Goal: Task Accomplishment & Management: Use online tool/utility

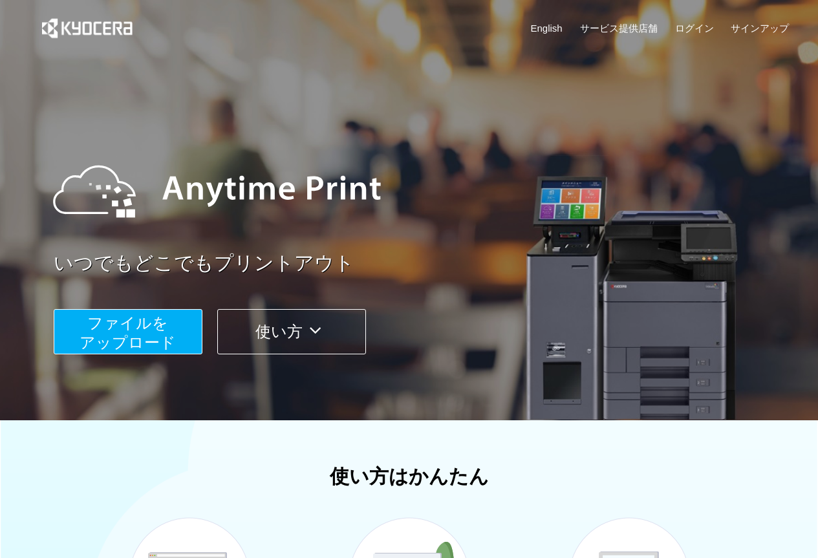
click at [126, 350] on span "ファイルを ​​アップロード" at bounding box center [128, 332] width 96 height 37
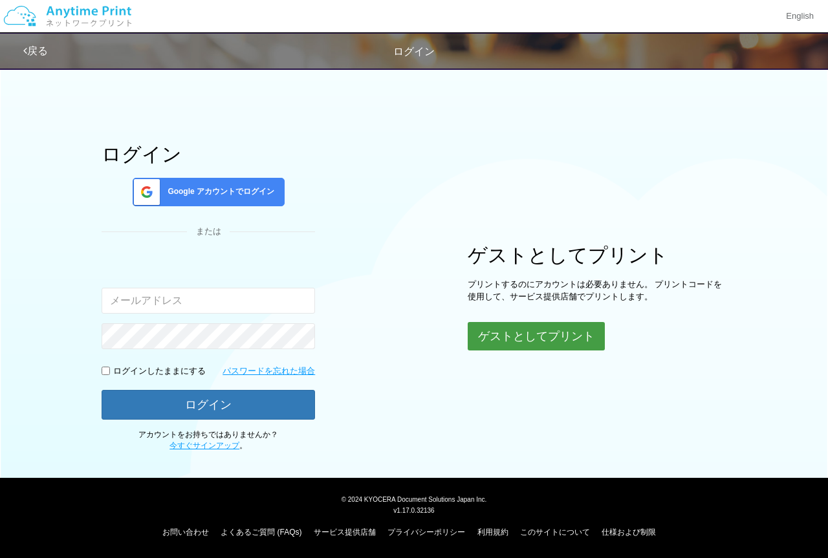
click at [545, 333] on button "ゲストとしてプリント" at bounding box center [536, 336] width 137 height 28
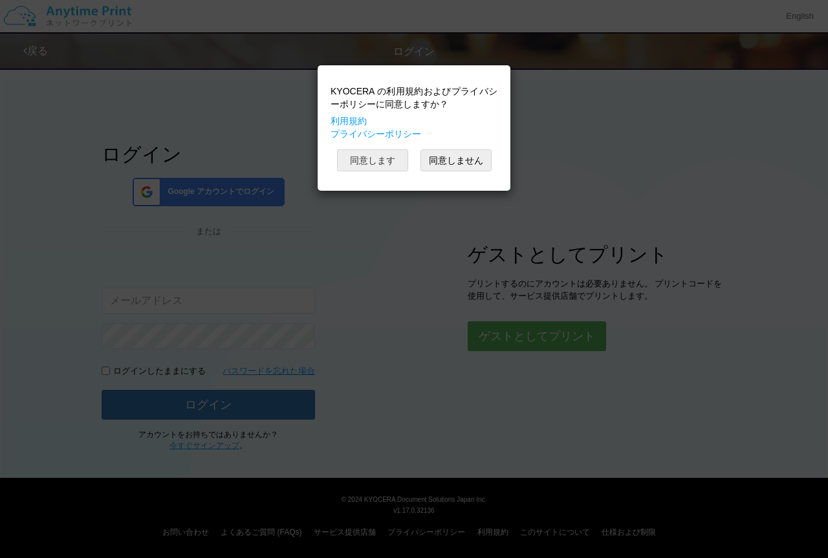
click at [373, 171] on button "同意します" at bounding box center [372, 160] width 71 height 22
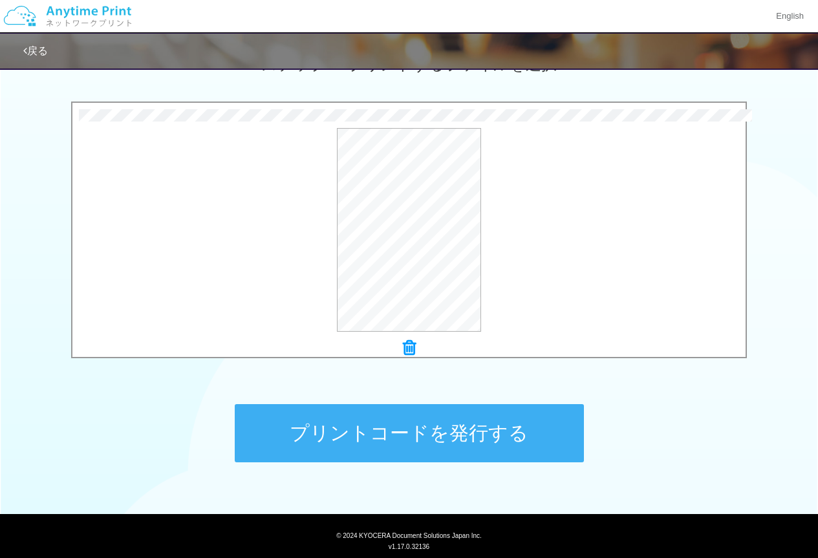
scroll to position [426, 0]
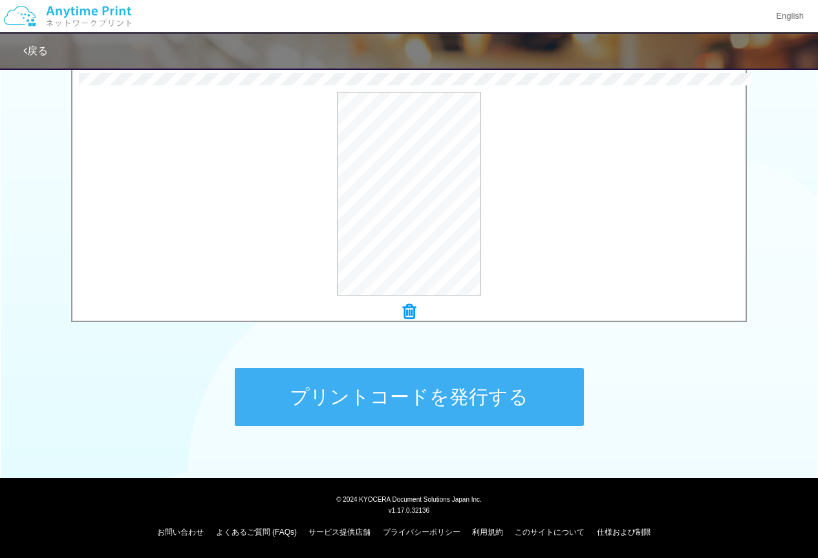
click at [389, 398] on button "プリントコードを発行する" at bounding box center [409, 397] width 349 height 58
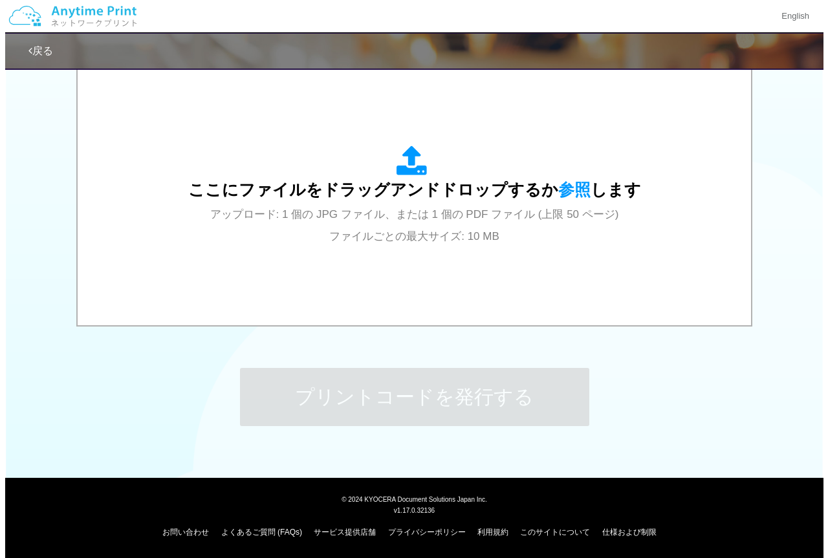
scroll to position [0, 0]
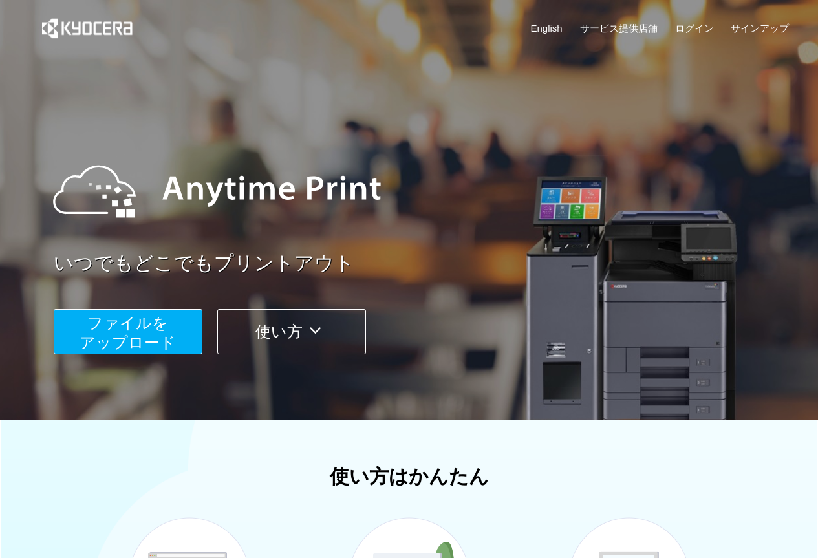
click at [173, 323] on button "ファイルを ​​アップロード" at bounding box center [128, 331] width 149 height 45
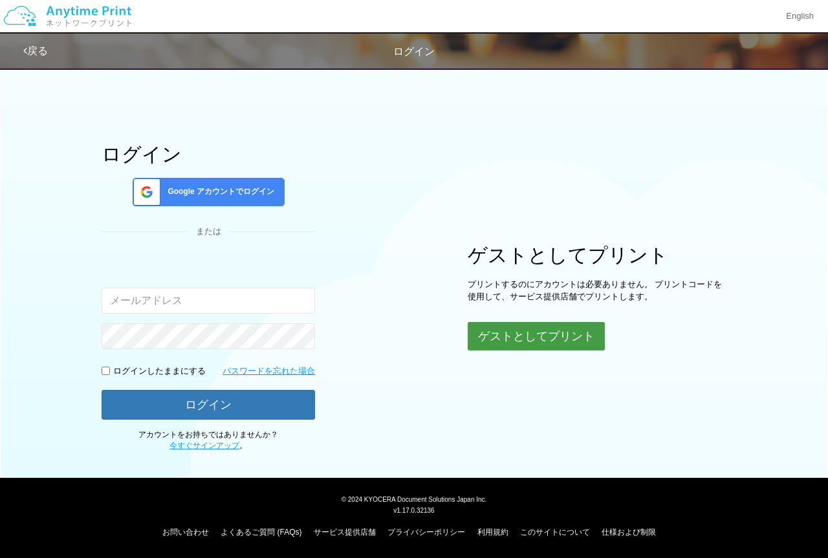
click at [530, 341] on button "ゲストとしてプリント" at bounding box center [536, 336] width 137 height 28
click at [507, 336] on button "ゲストとしてプリント" at bounding box center [536, 336] width 137 height 28
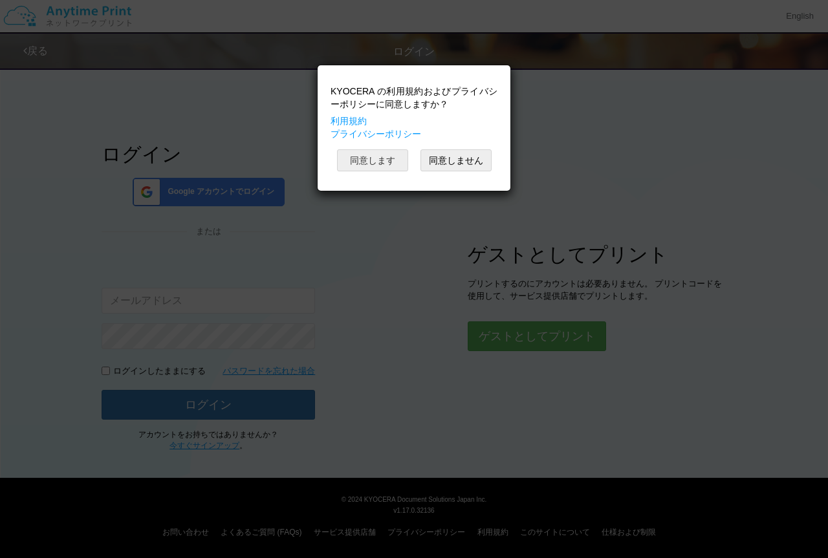
click at [361, 160] on button "同意します" at bounding box center [372, 160] width 71 height 22
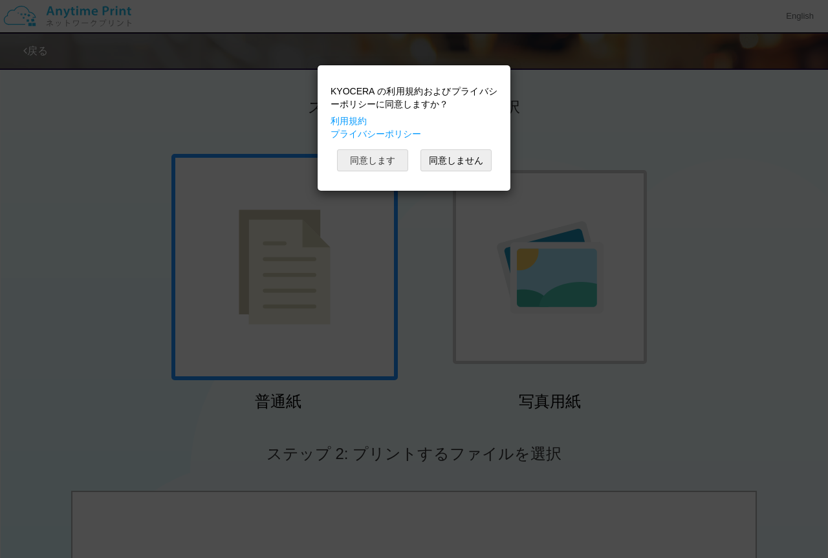
click at [382, 162] on button "同意します" at bounding box center [372, 160] width 71 height 22
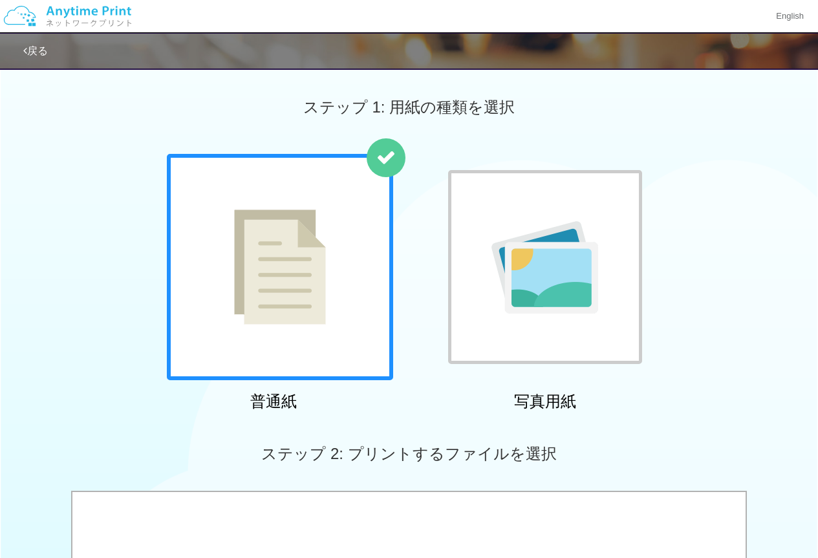
click at [333, 251] on div at bounding box center [280, 267] width 226 height 226
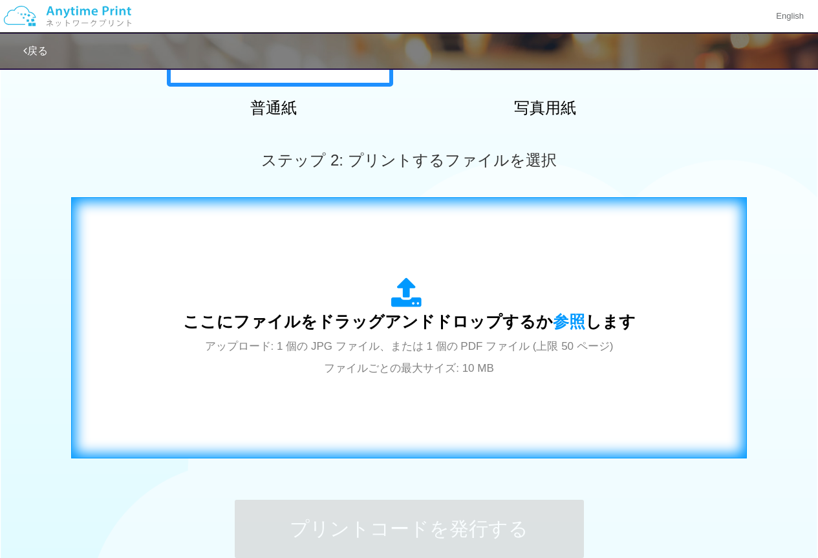
scroll to position [323, 0]
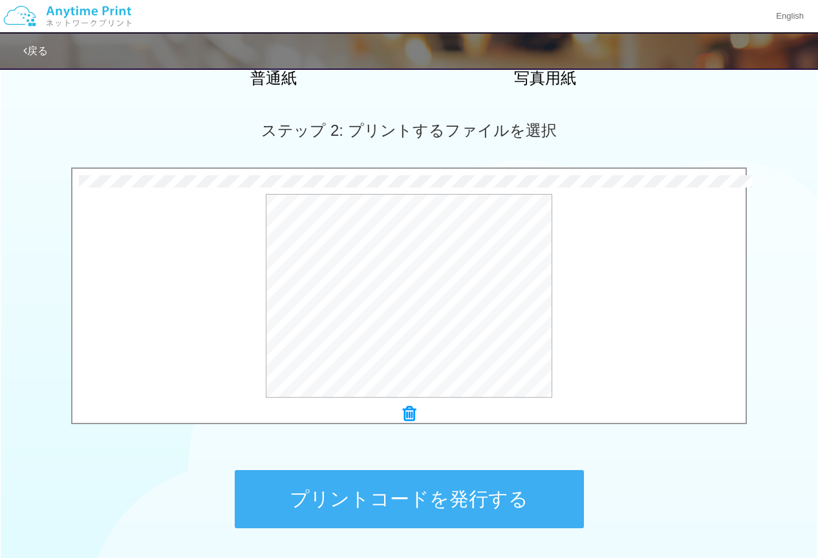
click at [434, 500] on button "プリントコードを発行する" at bounding box center [409, 499] width 349 height 58
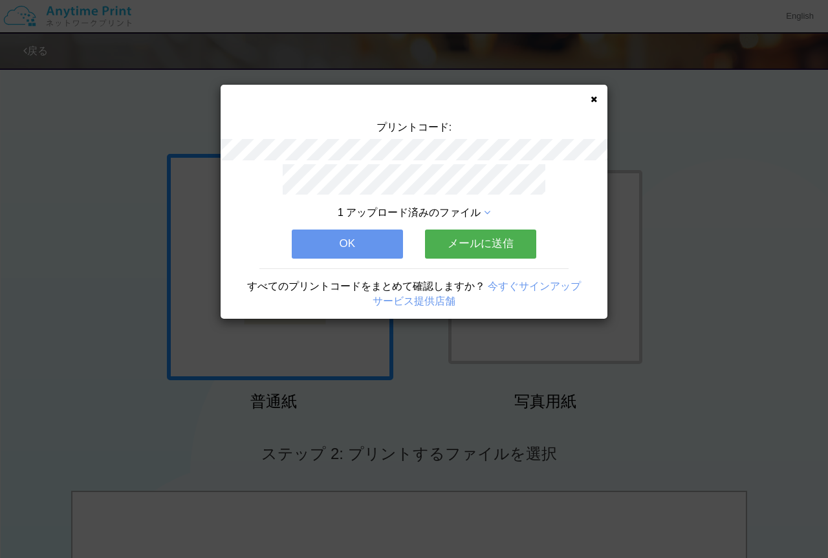
click at [365, 239] on button "OK" at bounding box center [347, 244] width 111 height 28
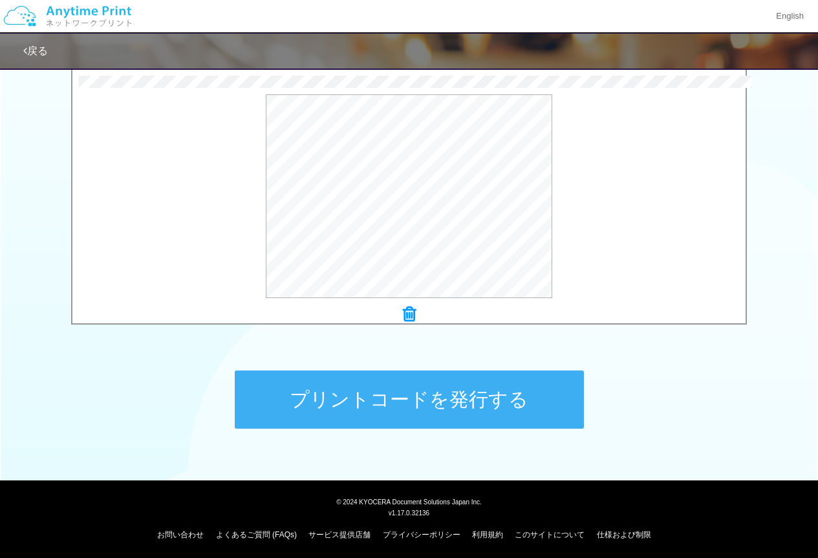
scroll to position [426, 0]
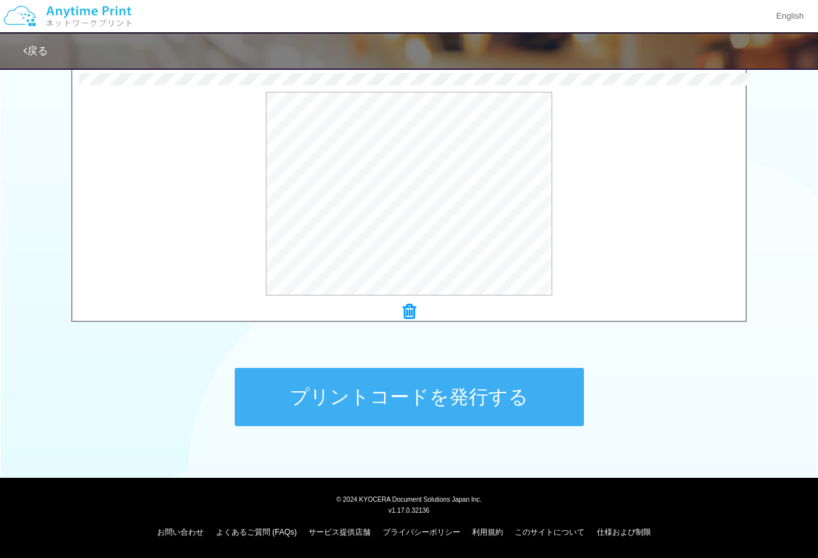
click at [389, 358] on div "プリントコードを発行する" at bounding box center [409, 397] width 388 height 136
click at [411, 390] on button "プリントコードを発行する" at bounding box center [409, 397] width 349 height 58
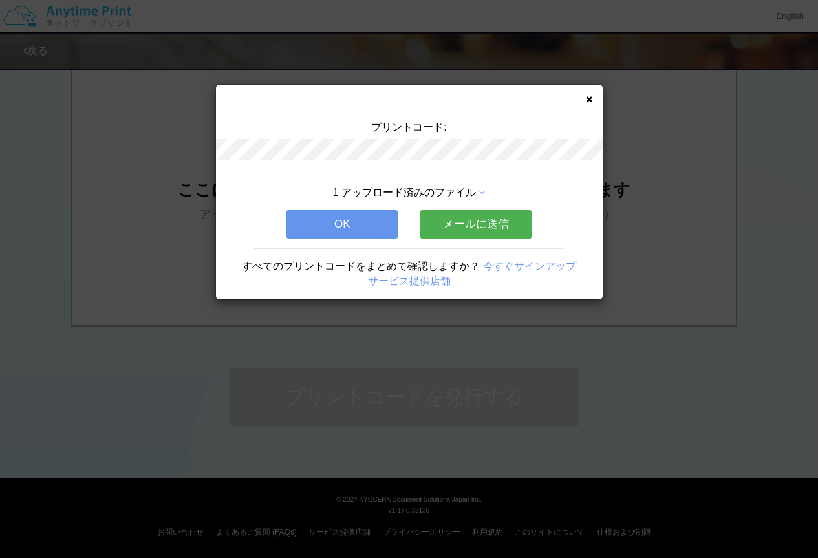
scroll to position [0, 0]
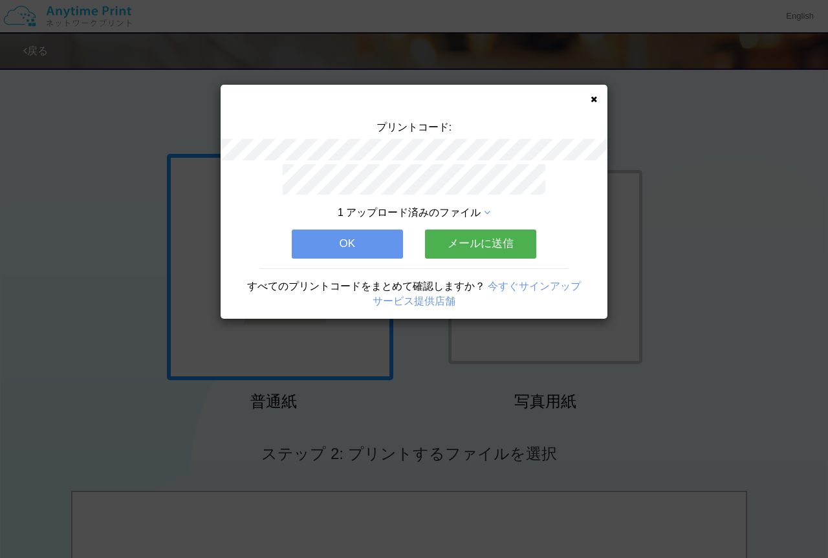
click at [380, 234] on button "OK" at bounding box center [347, 244] width 111 height 28
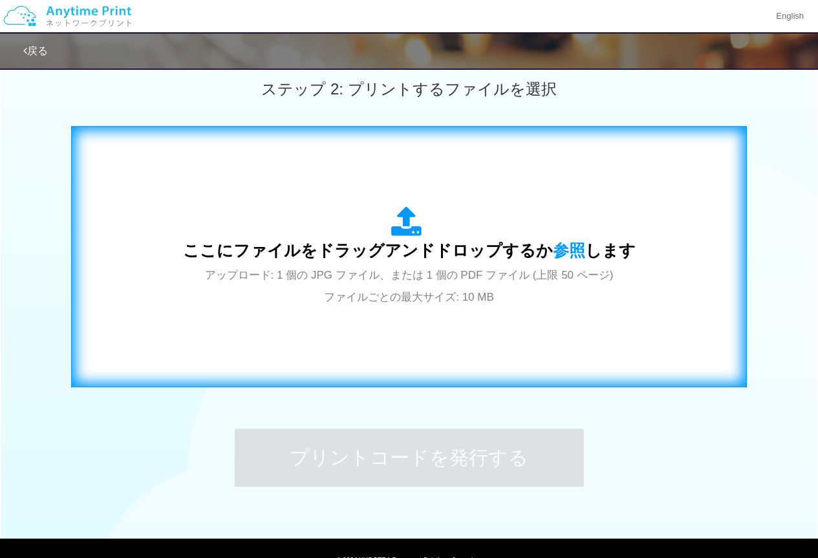
scroll to position [426, 0]
